Goal: Information Seeking & Learning: Learn about a topic

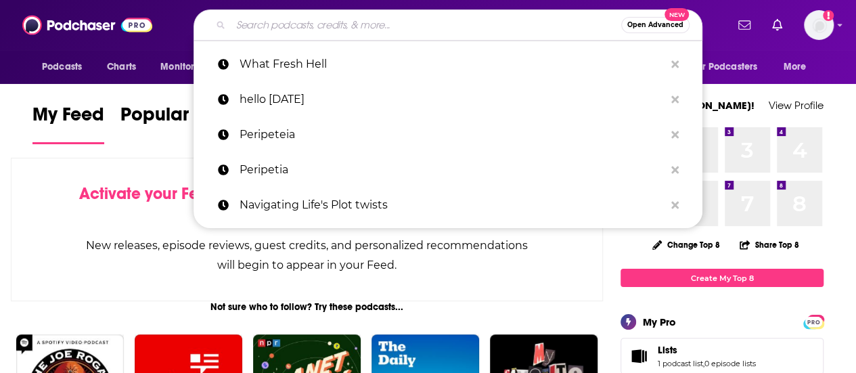
drag, startPoint x: 352, startPoint y: 36, endPoint x: 312, endPoint y: 26, distance: 41.1
click at [312, 26] on input "Search podcasts, credits, & more..." at bounding box center [426, 25] width 391 height 22
paste input "Common Faith"
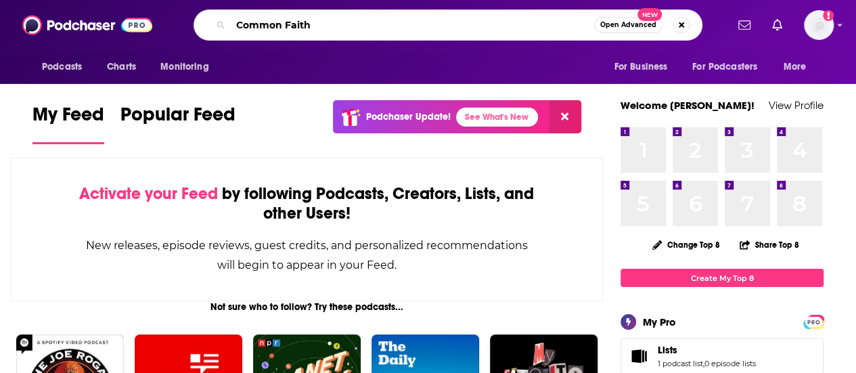
click at [312, 26] on input "Common Faith" at bounding box center [413, 25] width 364 height 22
type input "Common Faith"
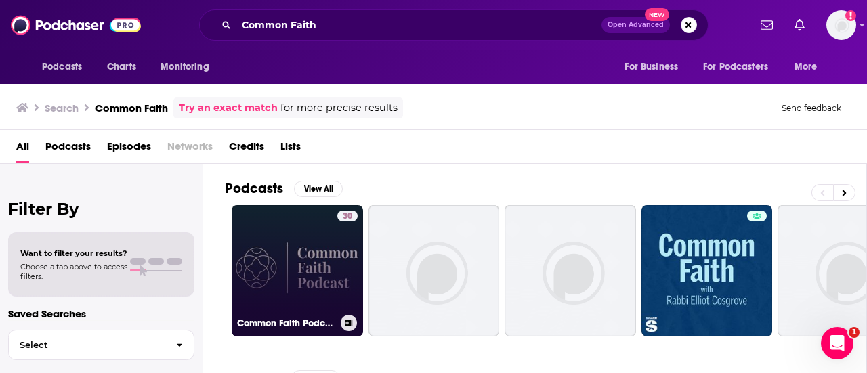
click at [294, 267] on link "30 Common Faith Podcast" at bounding box center [297, 270] width 131 height 131
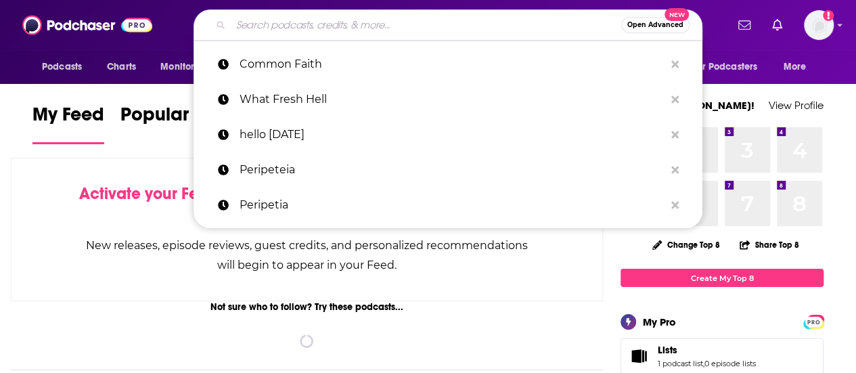
click at [286, 26] on input "Search podcasts, credits, & more..." at bounding box center [426, 25] width 391 height 22
paste input "Common Faith"
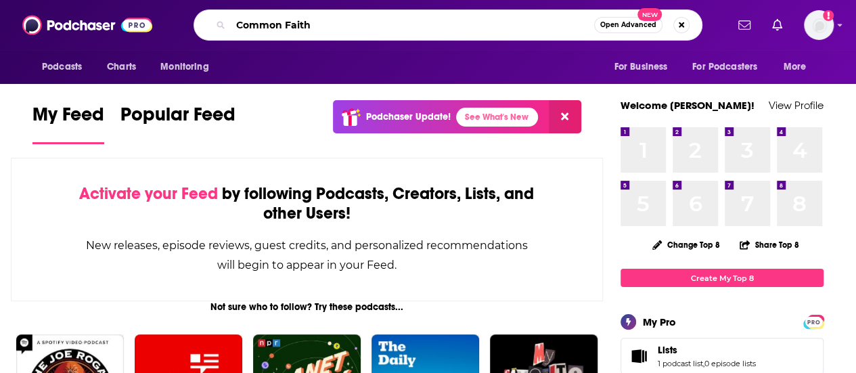
type input "Common Faith"
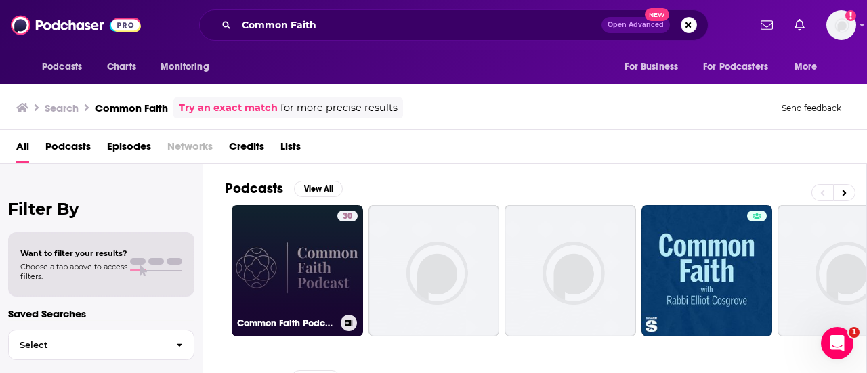
click at [287, 246] on link "30 Common Faith Podcast" at bounding box center [297, 270] width 131 height 131
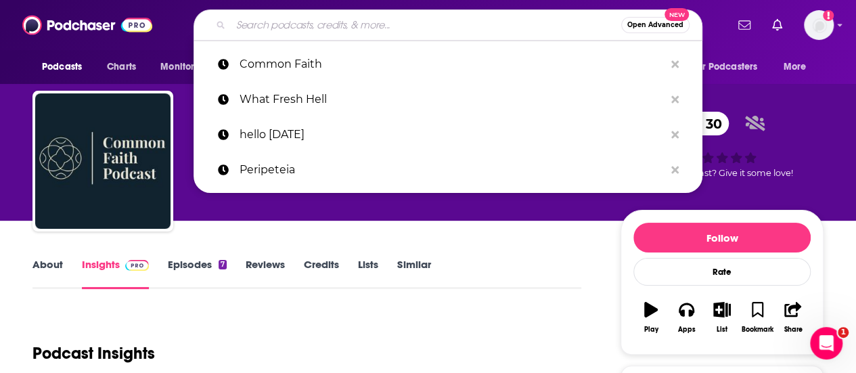
click at [341, 28] on input "Search podcasts, credits, & more..." at bounding box center [426, 25] width 391 height 22
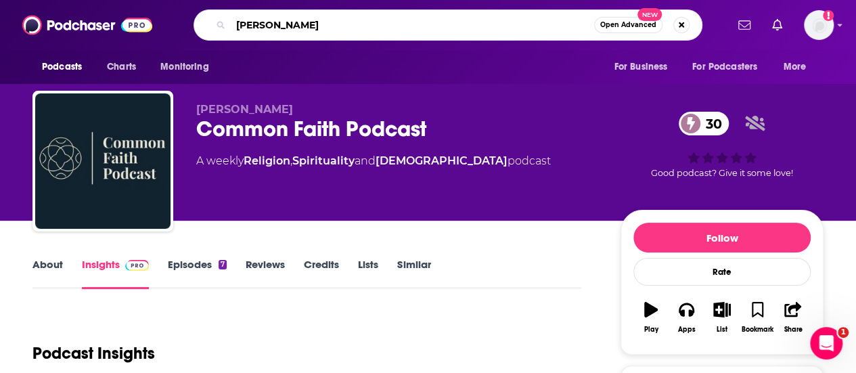
type input "Elliott Cosgrove"
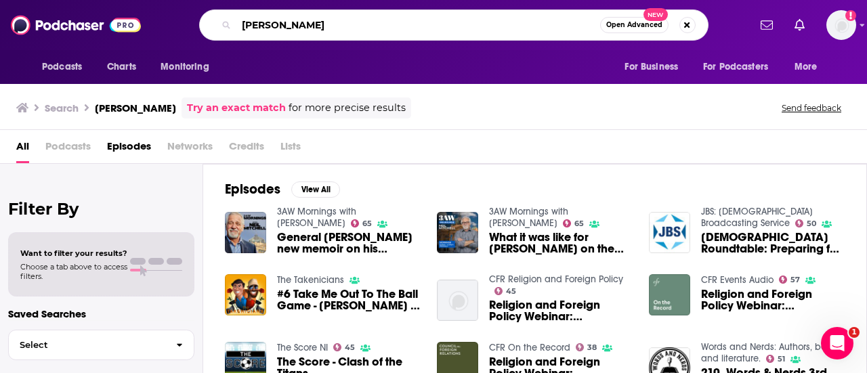
drag, startPoint x: 320, startPoint y: 24, endPoint x: 216, endPoint y: 31, distance: 104.5
click at [216, 31] on div "Elliott Cosgrove Open Advanced New" at bounding box center [453, 24] width 509 height 31
paste input "Common Faith"
type input "SiriusXM Common Faith"
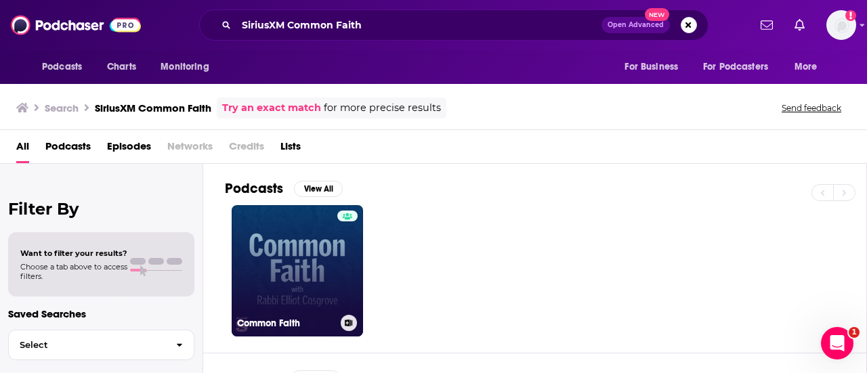
click at [320, 245] on link "Common Faith" at bounding box center [297, 270] width 131 height 131
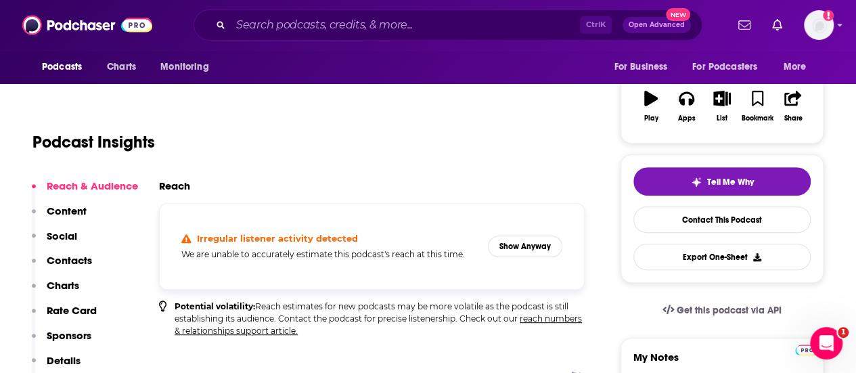
scroll to position [145, 0]
